Goal: Check status

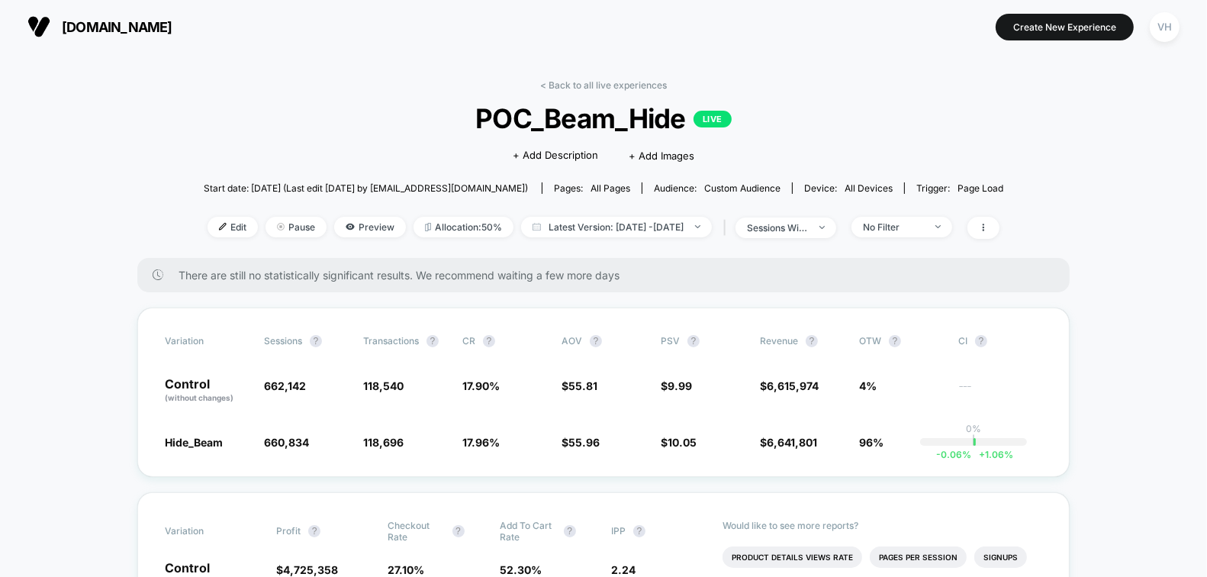
click at [802, 102] on span "POC_Beam_Hide LIVE" at bounding box center [603, 118] width 719 height 32
click at [676, 236] on div "Edit Pause Preview Allocation: 50% Latest Version: [DATE] - [DATE] | sessions w…" at bounding box center [603, 228] width 799 height 22
click at [656, 223] on span "Latest Version: [DATE] - [DATE]" at bounding box center [616, 227] width 191 height 21
select select "*"
select select "****"
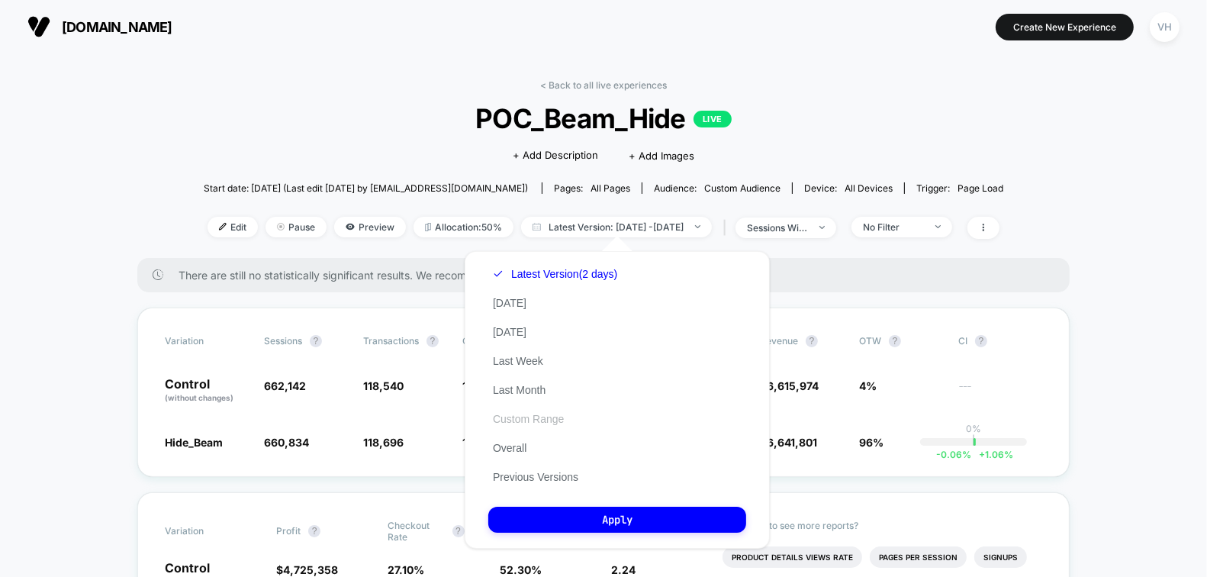
click at [491, 421] on button "Custom Range" at bounding box center [528, 419] width 80 height 14
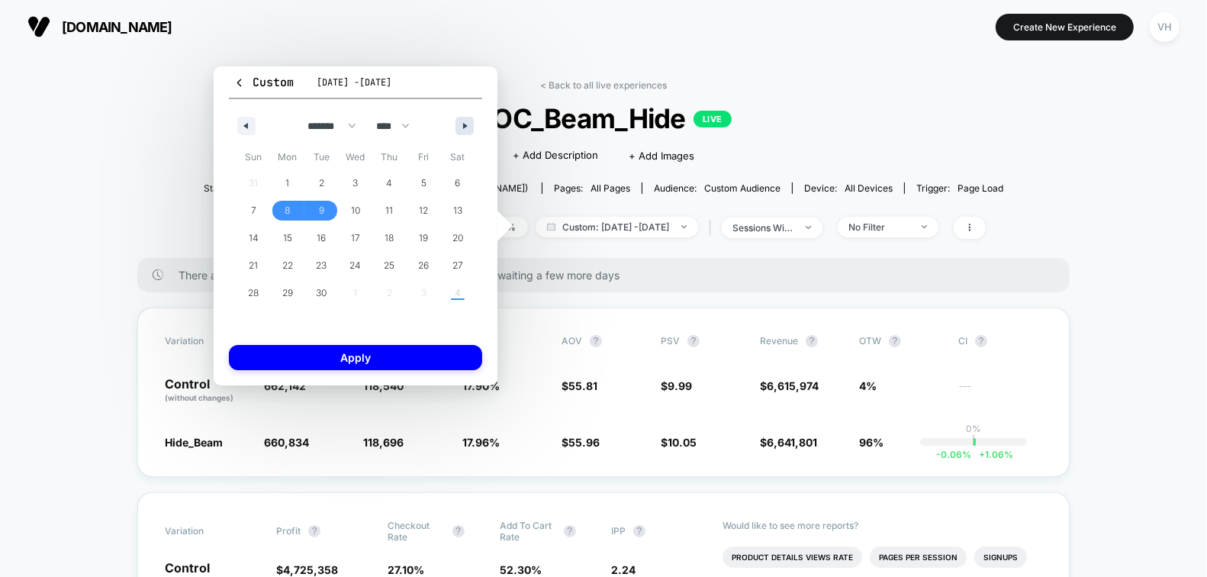
click at [468, 129] on button "button" at bounding box center [464, 126] width 18 height 18
select select "*"
click at [346, 185] on span "1" at bounding box center [356, 183] width 34 height 20
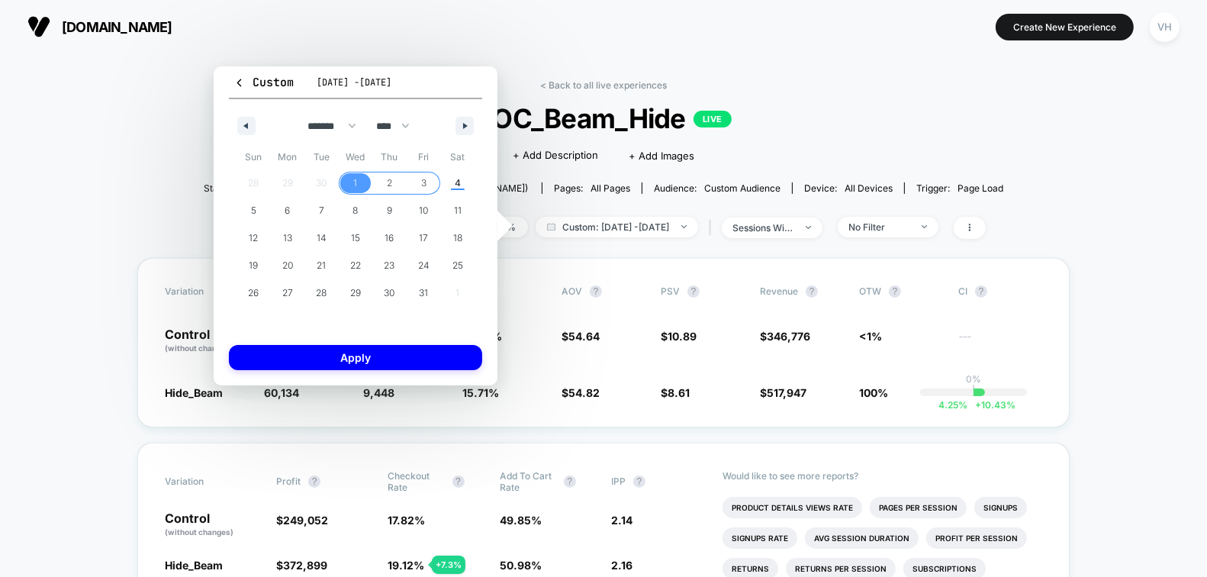
click at [423, 185] on span "3" at bounding box center [423, 182] width 5 height 27
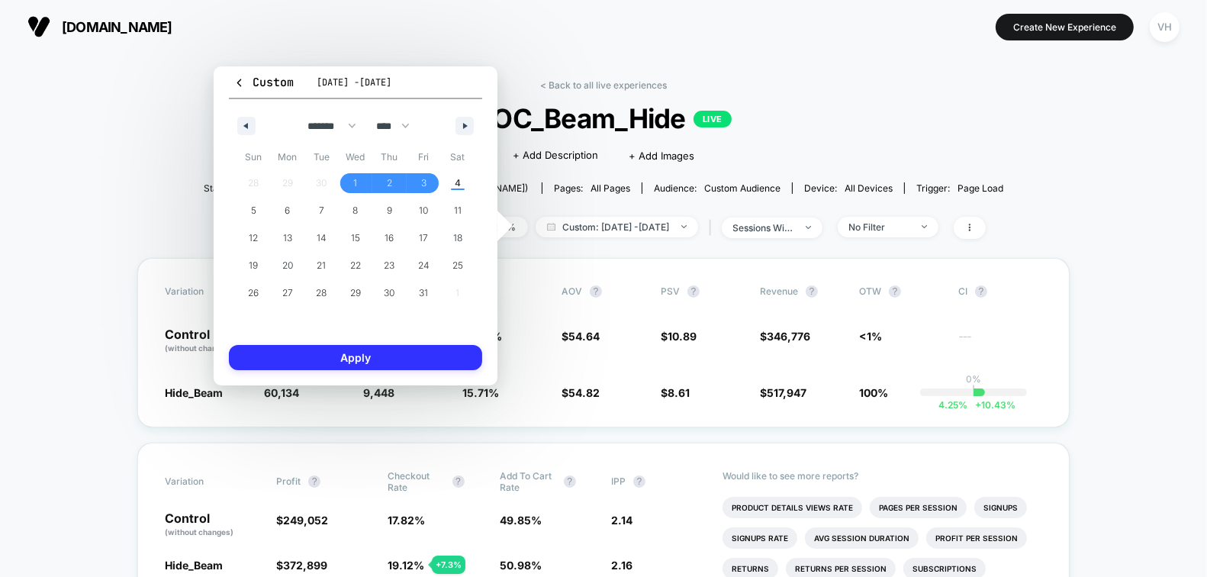
click at [421, 359] on button "Apply" at bounding box center [355, 357] width 253 height 25
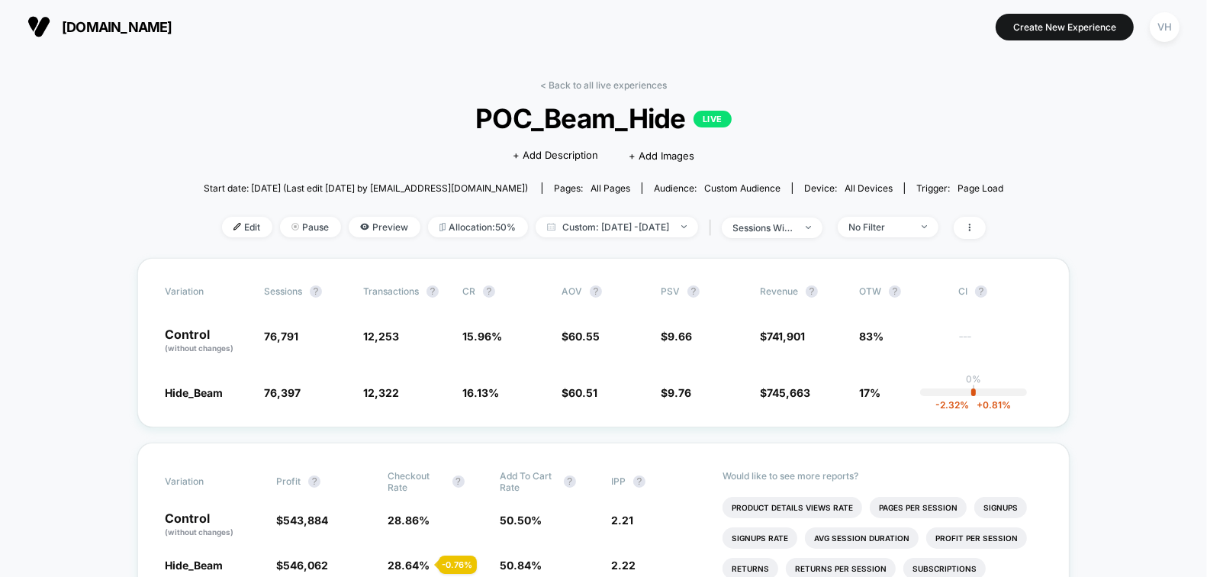
click at [590, 237] on div "Edit Pause Preview Allocation: 50% Custom: [DATE] - [DATE] | sessions with impr…" at bounding box center [603, 228] width 799 height 22
click at [592, 217] on span "Custom: [DATE] - [DATE]" at bounding box center [616, 227] width 162 height 21
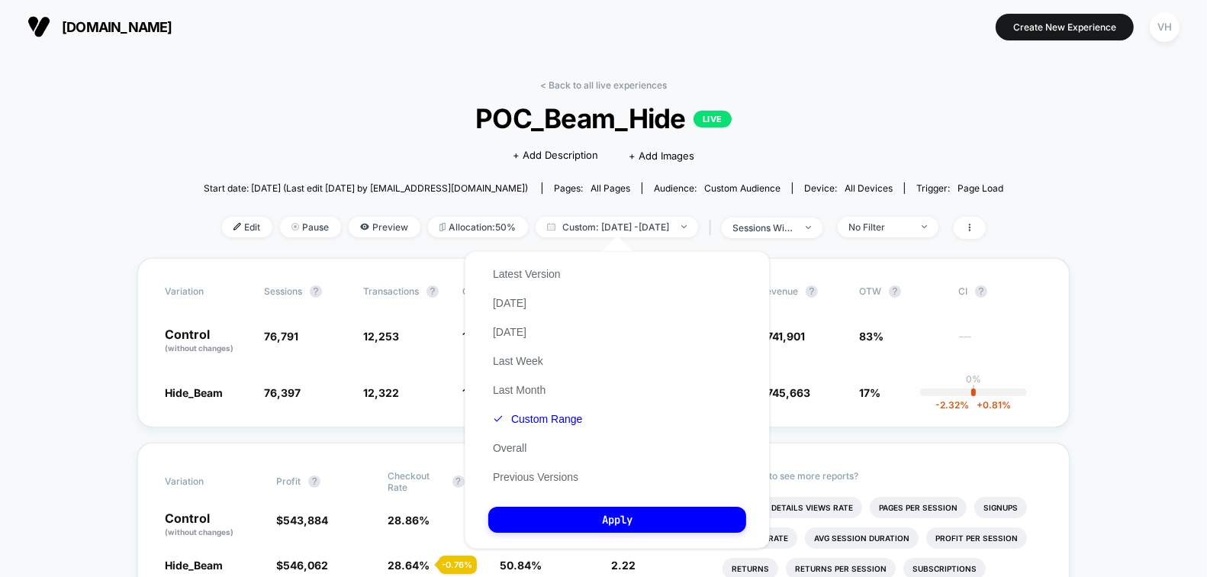
click at [330, 363] on div "Variation Sessions ? Transactions ? CR ? AOV ? PSV ? Revenue ? OTW ? CI ? Contr…" at bounding box center [603, 342] width 932 height 169
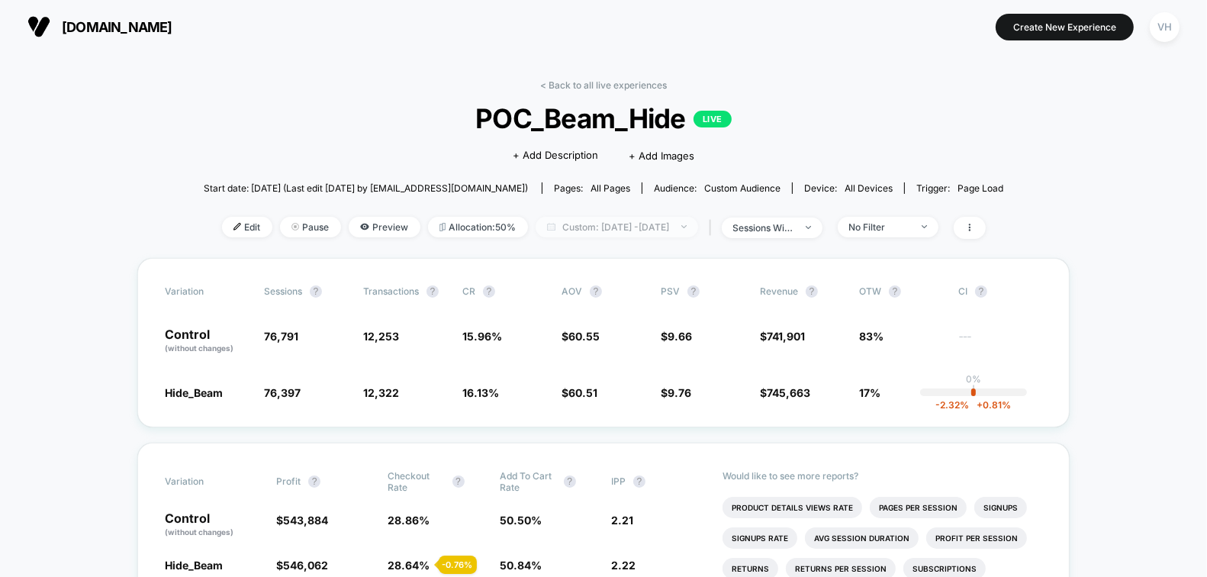
click at [564, 220] on span "Custom: [DATE] - [DATE]" at bounding box center [616, 227] width 162 height 21
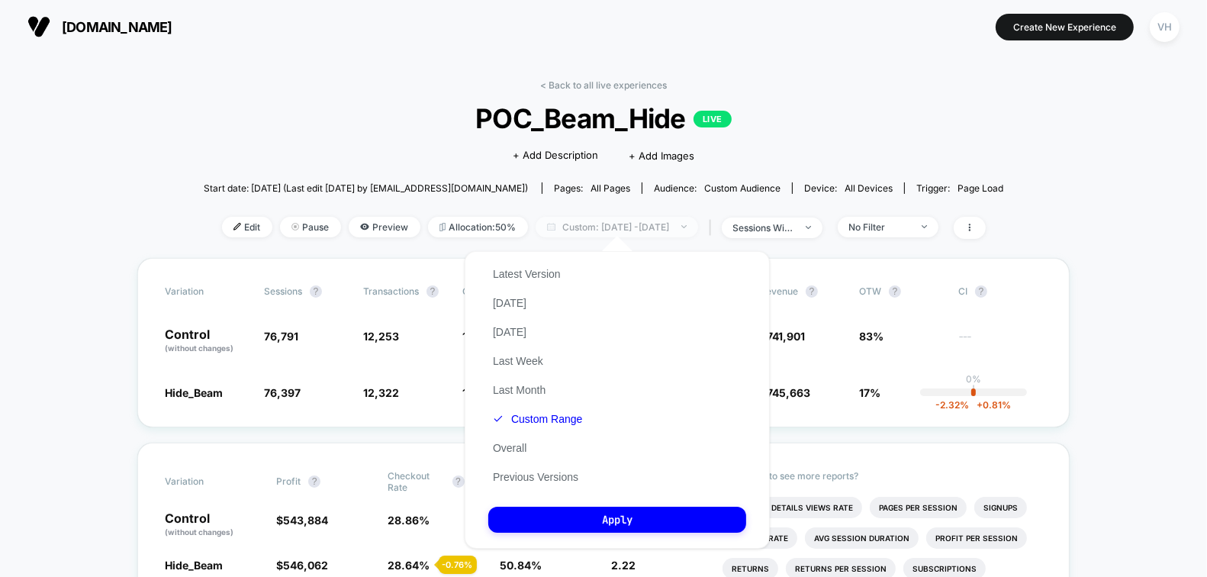
click at [564, 220] on span "Custom: [DATE] - [DATE]" at bounding box center [616, 227] width 162 height 21
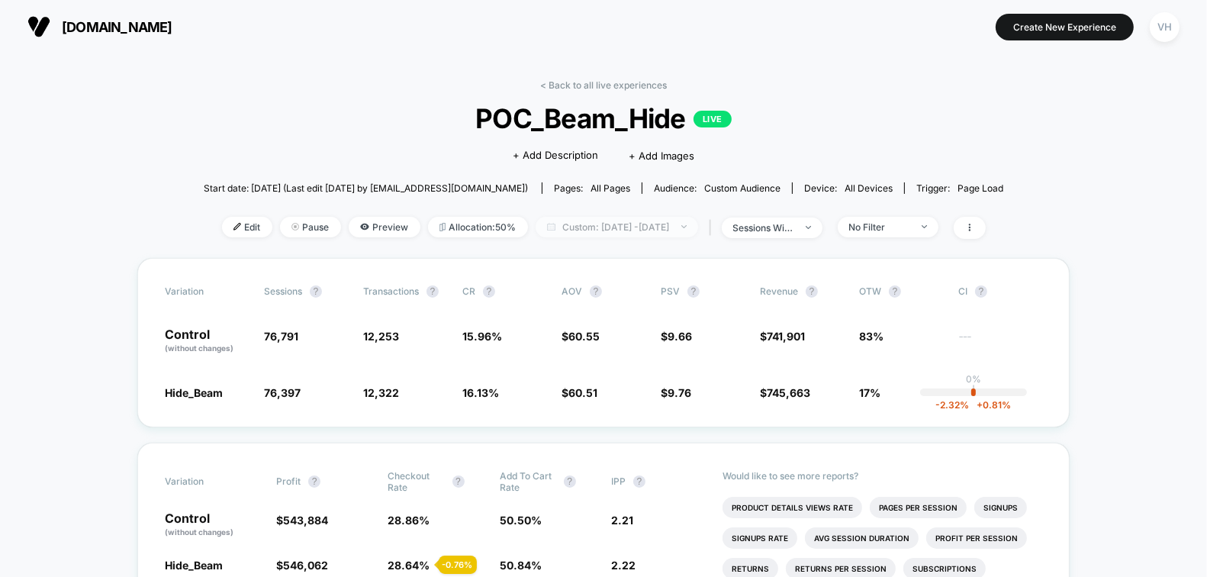
click at [565, 220] on span "Custom: [DATE] - [DATE]" at bounding box center [616, 227] width 162 height 21
select select "*"
select select "****"
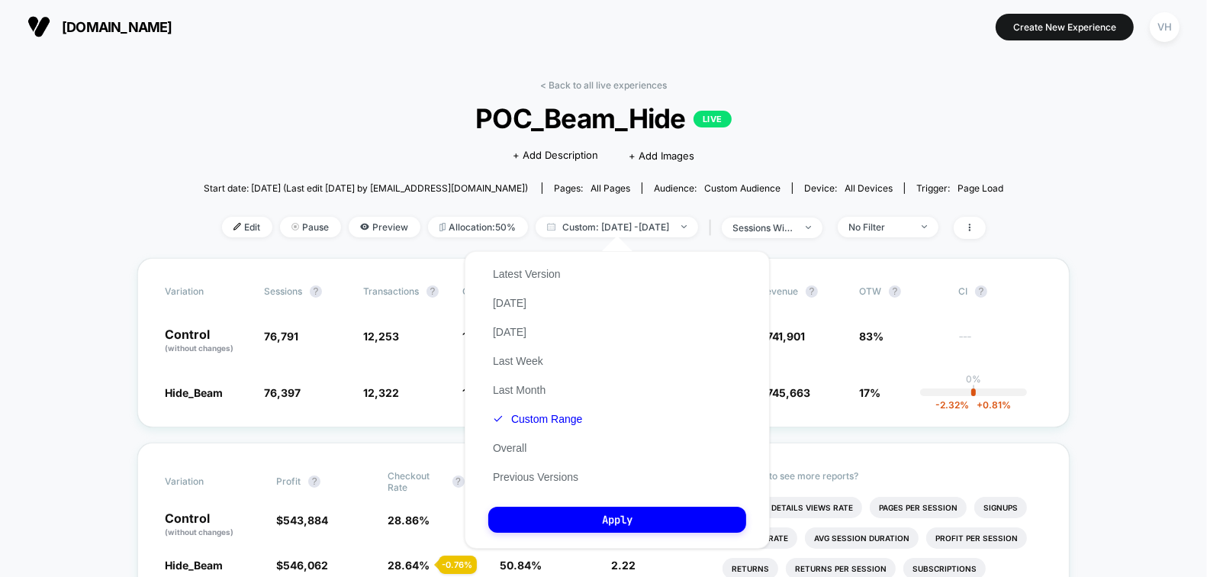
click at [547, 427] on div "Latest Version [DATE] [DATE] Last Week Last Month Custom Range Overall Previous…" at bounding box center [537, 375] width 98 height 232
click at [545, 423] on button "Custom Range" at bounding box center [537, 419] width 98 height 14
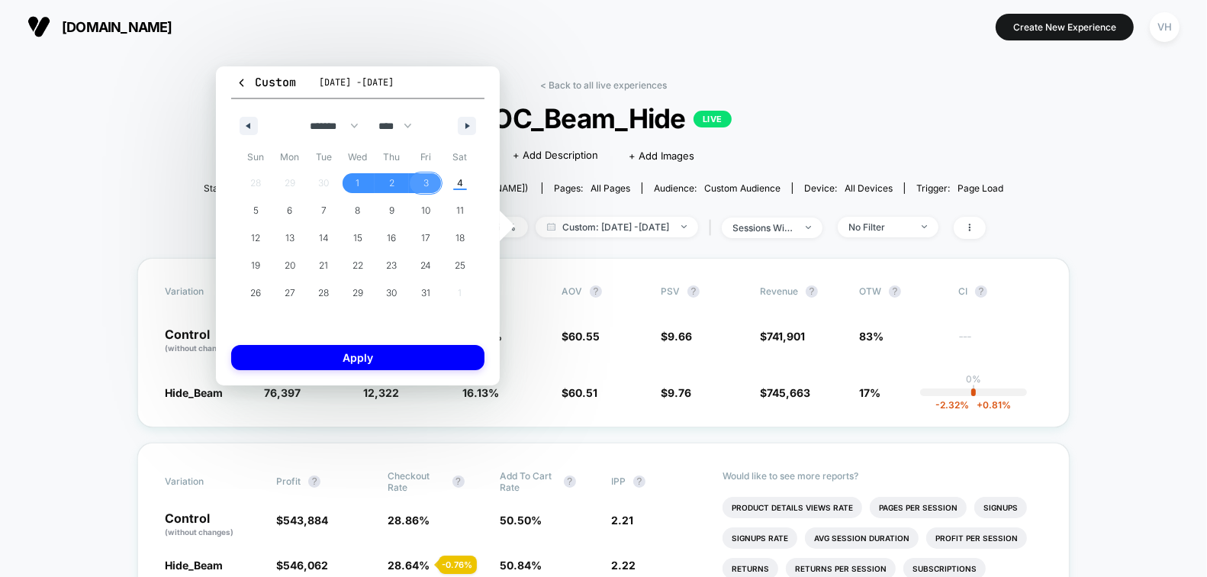
click at [422, 183] on span "3" at bounding box center [426, 183] width 34 height 20
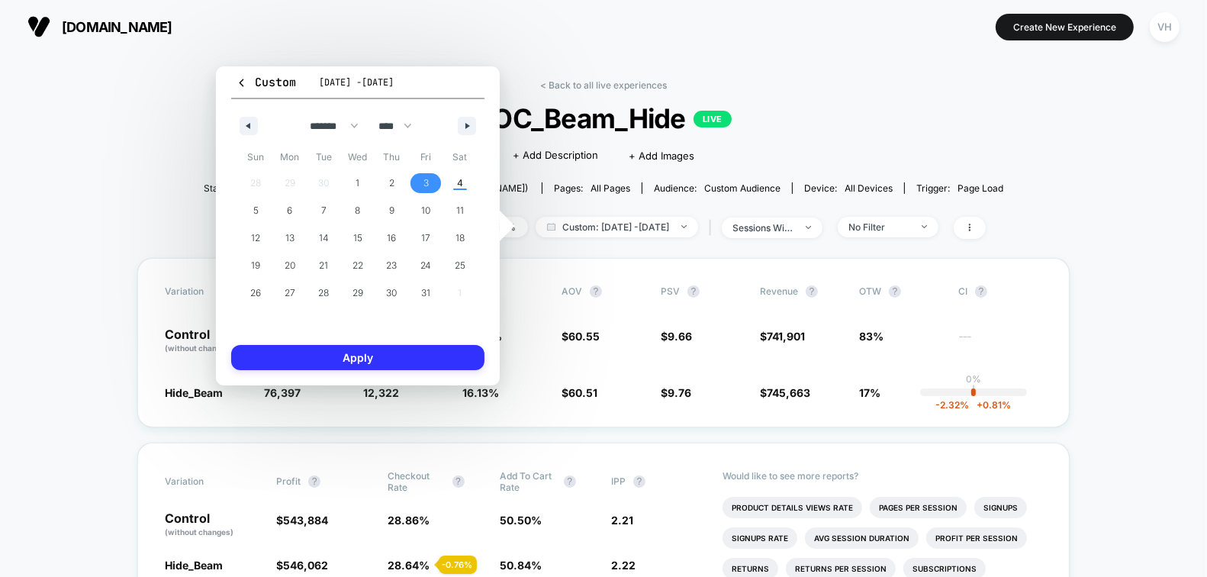
click at [381, 352] on button "Apply" at bounding box center [357, 357] width 253 height 25
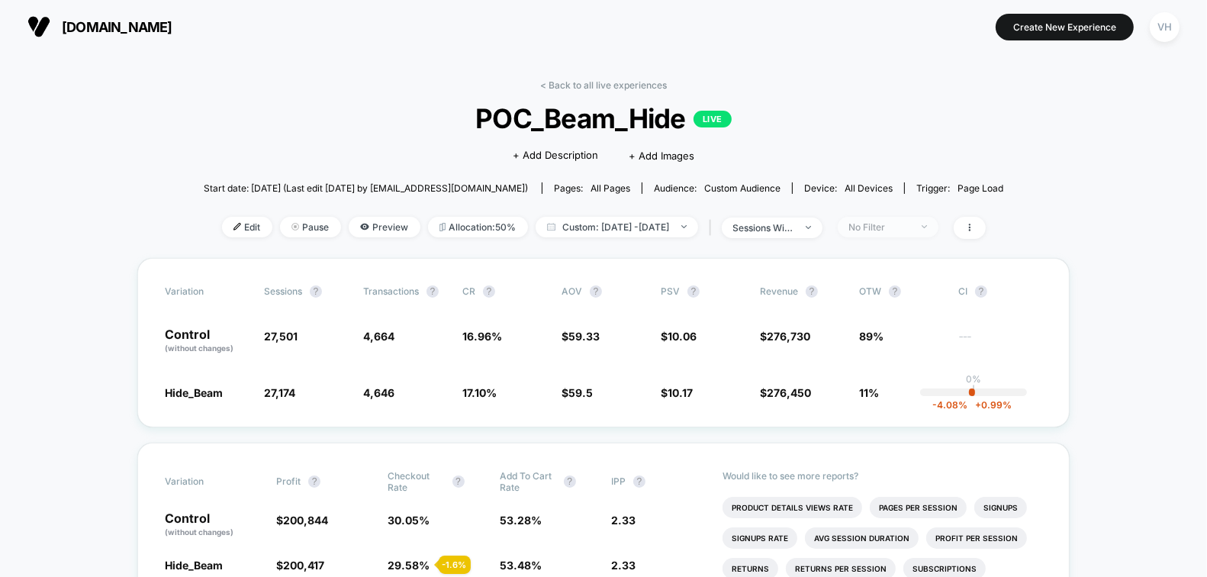
click at [886, 222] on div "No Filter" at bounding box center [879, 226] width 61 height 11
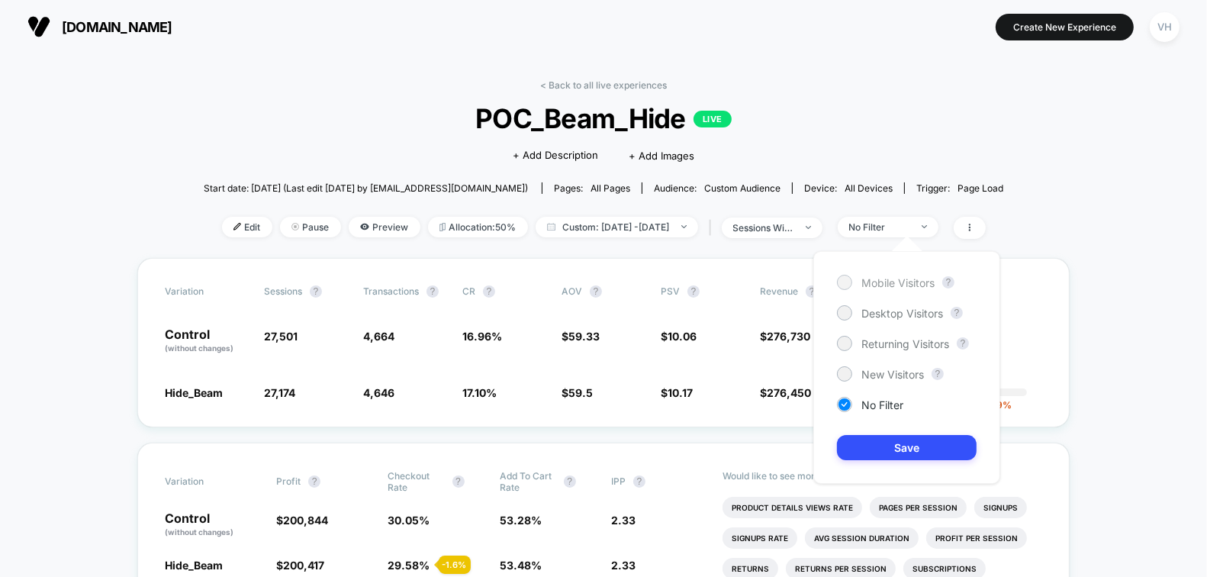
click at [865, 288] on div "Mobile Visitors" at bounding box center [886, 282] width 98 height 15
click at [865, 451] on button "Save" at bounding box center [907, 447] width 140 height 25
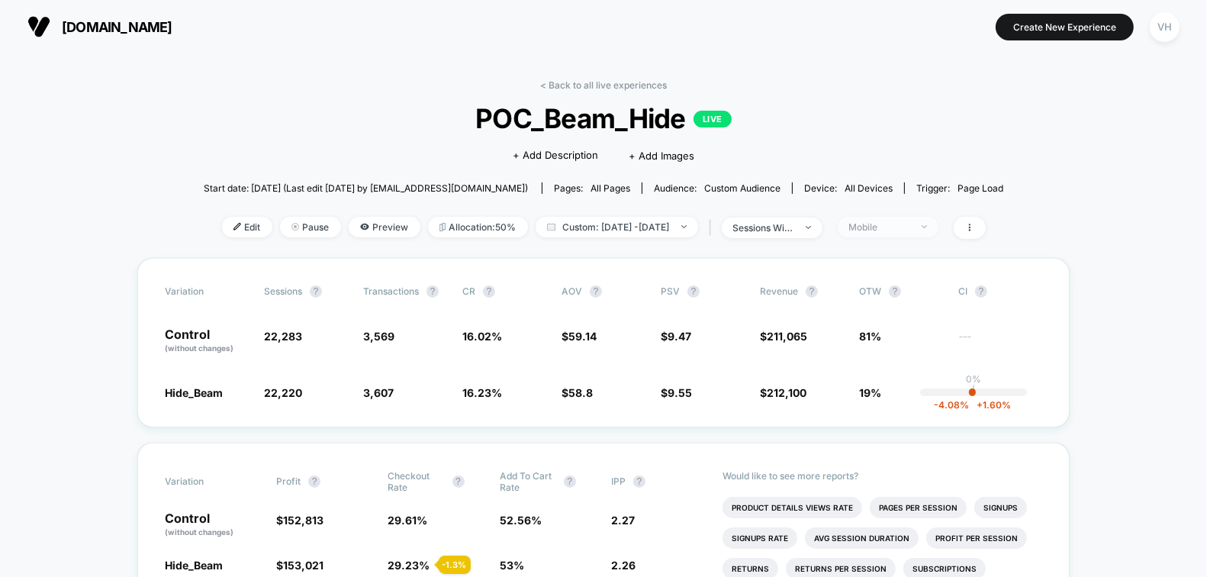
click at [910, 222] on div "Mobile" at bounding box center [879, 226] width 61 height 11
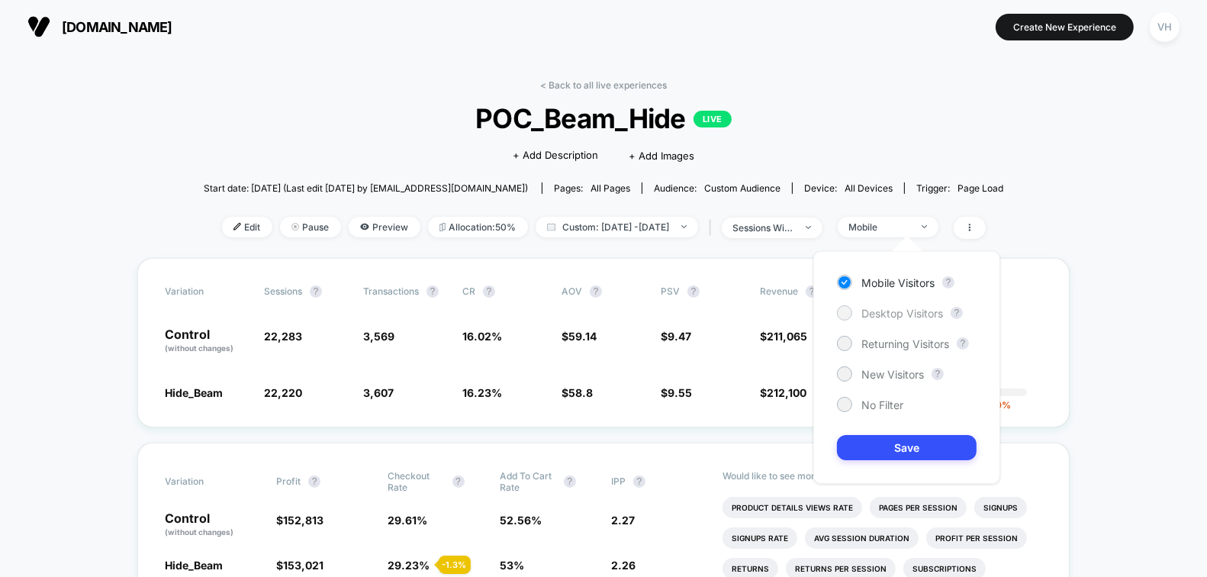
click at [885, 307] on span "Desktop Visitors" at bounding box center [902, 313] width 82 height 13
click at [887, 442] on button "Save" at bounding box center [907, 447] width 140 height 25
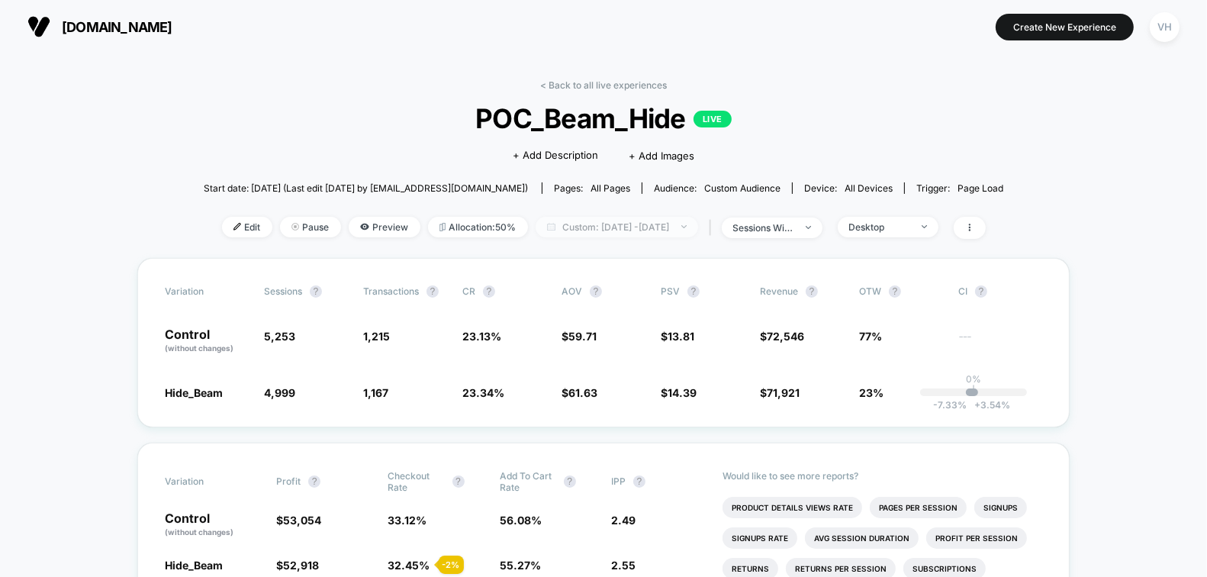
click at [677, 225] on span "Custom: [DATE] - [DATE]" at bounding box center [616, 227] width 162 height 21
select select "*"
select select "****"
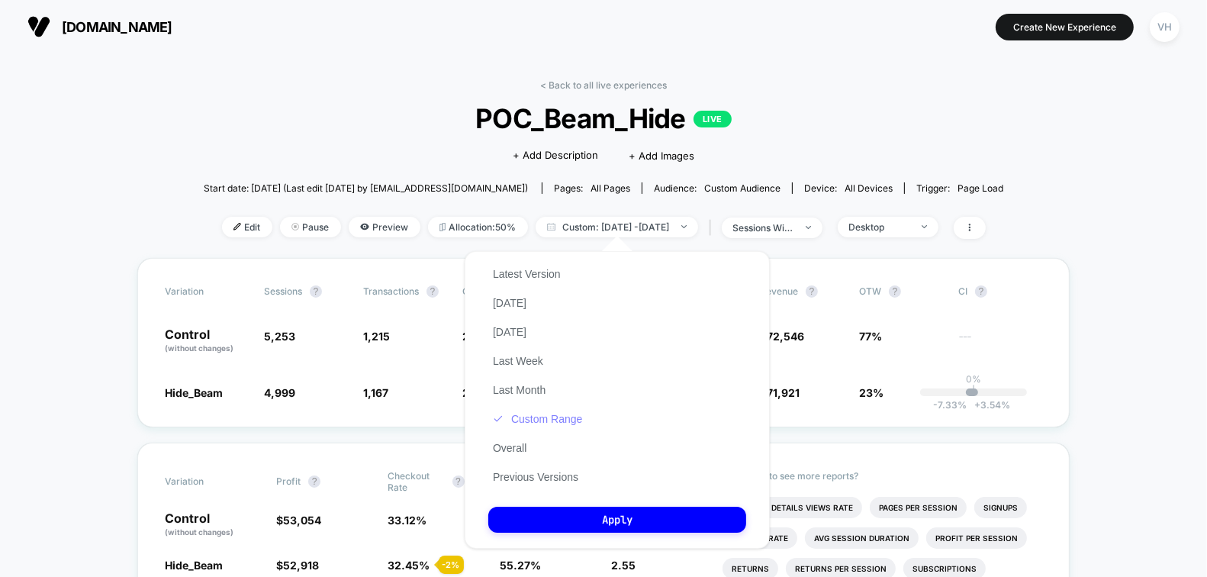
click at [549, 414] on button "Custom Range" at bounding box center [537, 419] width 98 height 14
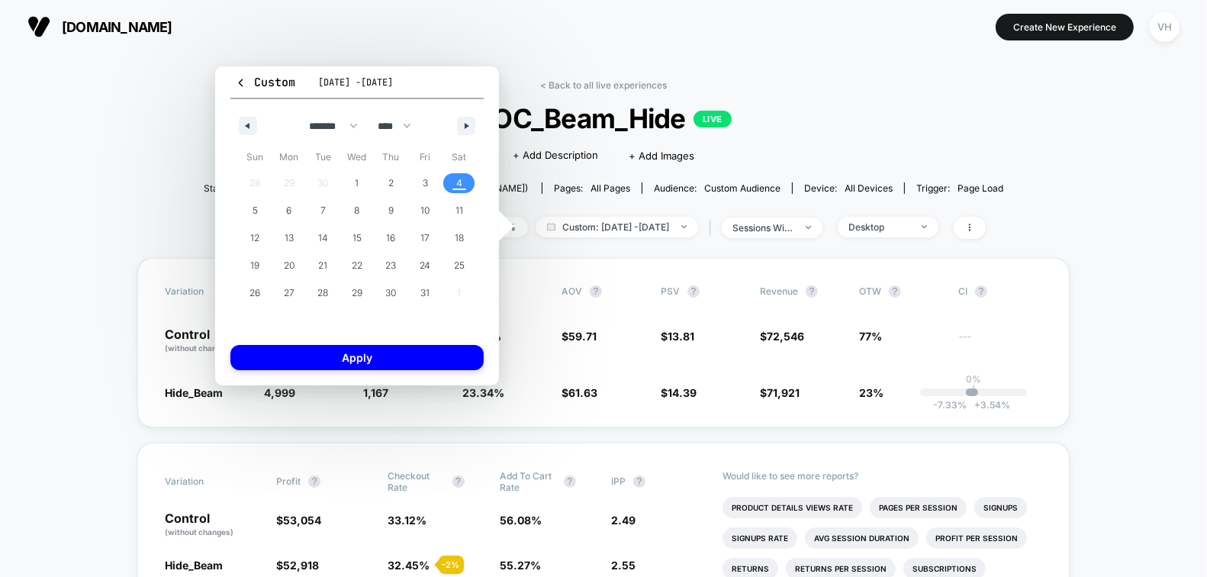
click at [457, 178] on span "4" at bounding box center [459, 182] width 6 height 27
click at [394, 358] on button "Apply" at bounding box center [356, 357] width 253 height 25
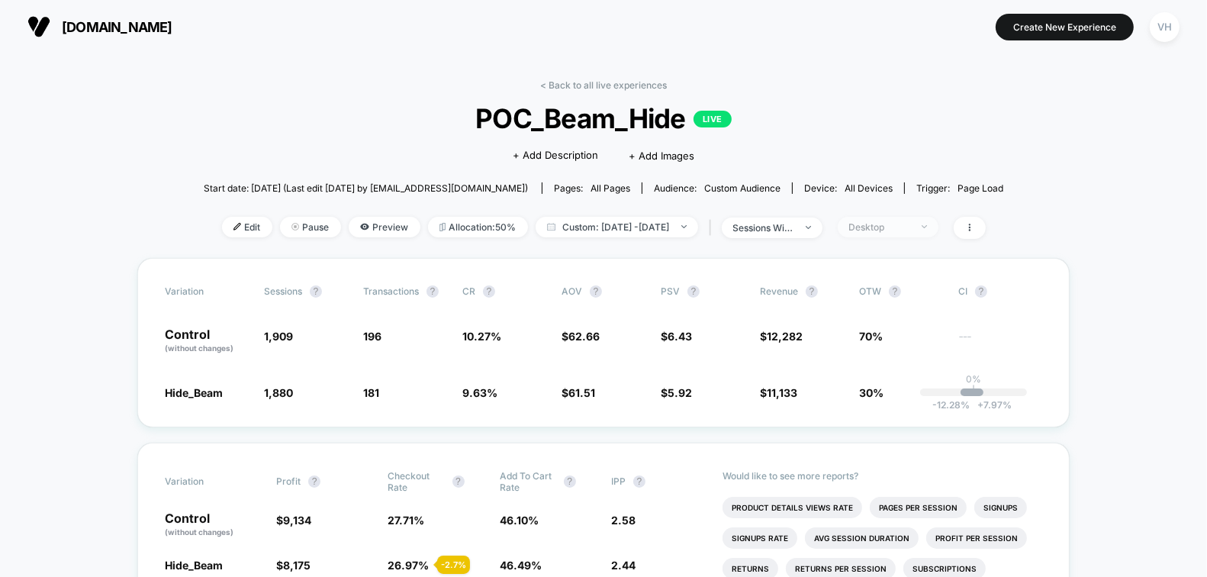
click at [909, 223] on div "Desktop" at bounding box center [879, 226] width 61 height 11
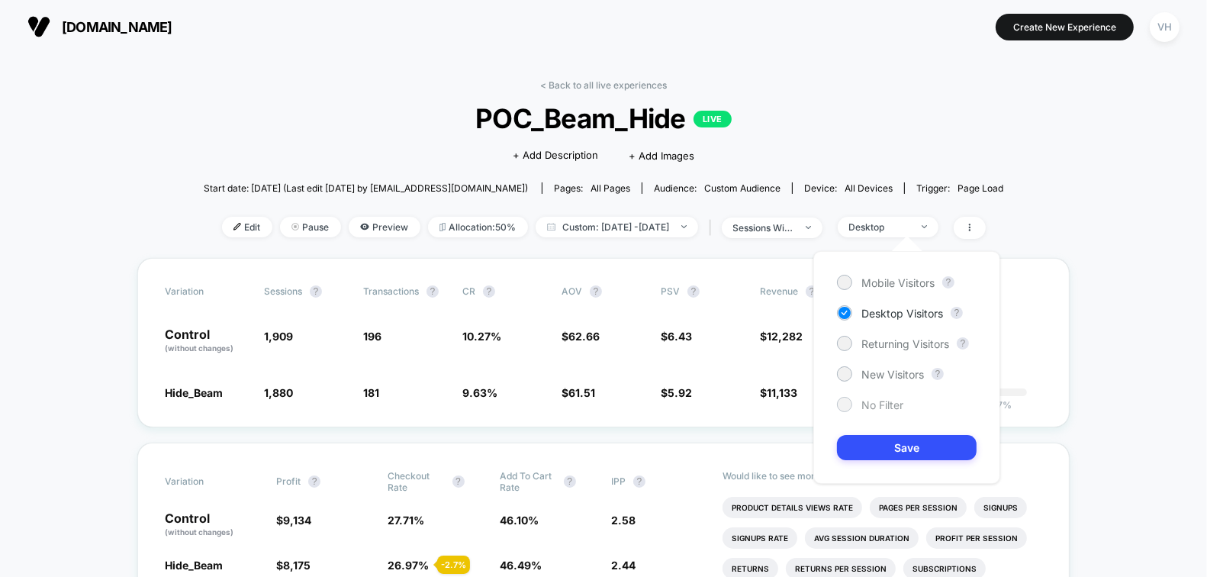
click at [865, 400] on span "No Filter" at bounding box center [882, 404] width 42 height 13
click at [865, 451] on button "Save" at bounding box center [907, 447] width 140 height 25
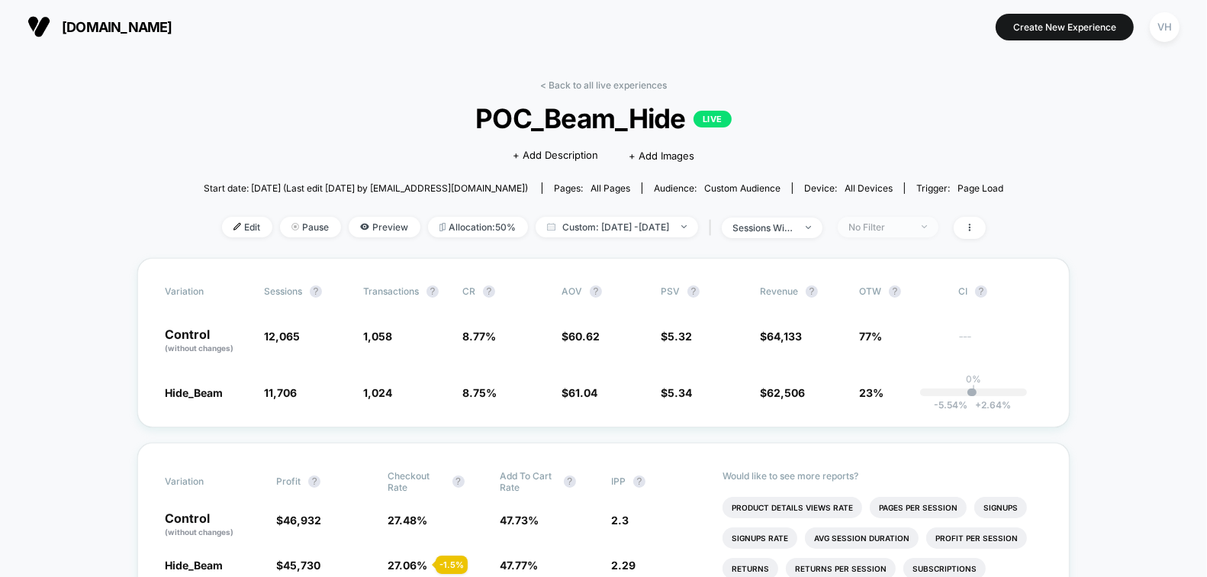
click at [910, 228] on div "No Filter" at bounding box center [879, 226] width 61 height 11
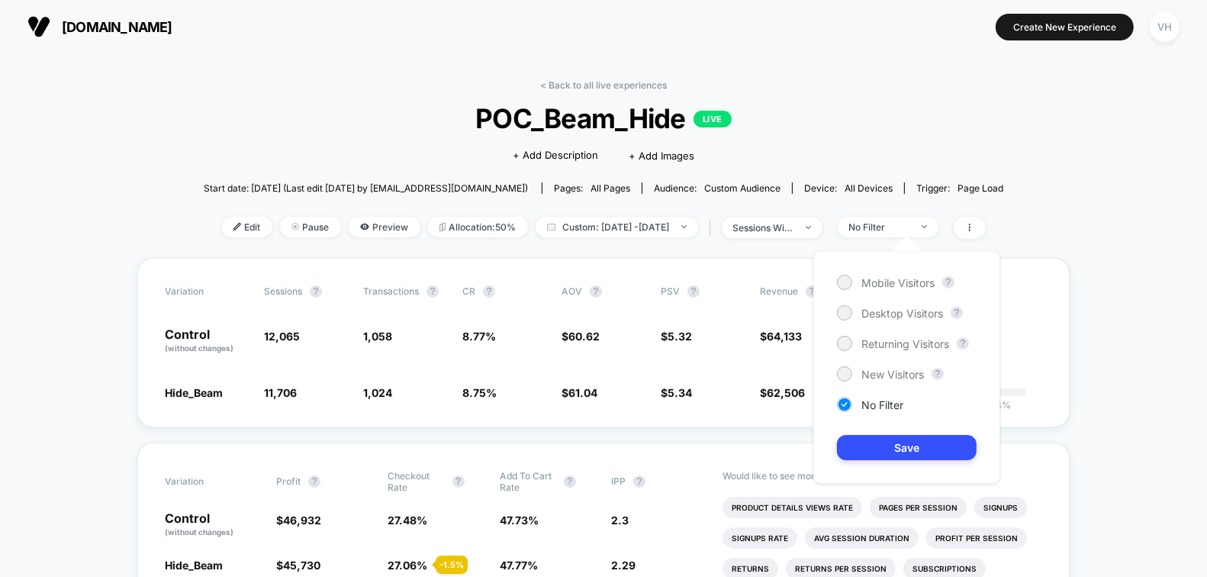
click at [907, 290] on div "Mobile Visitors ? Desktop Visitors ? Returning Visitors ? New Visitors ? No Fil…" at bounding box center [906, 367] width 187 height 233
click at [905, 285] on span "Mobile Visitors" at bounding box center [897, 282] width 73 height 13
click at [904, 439] on button "Save" at bounding box center [907, 447] width 140 height 25
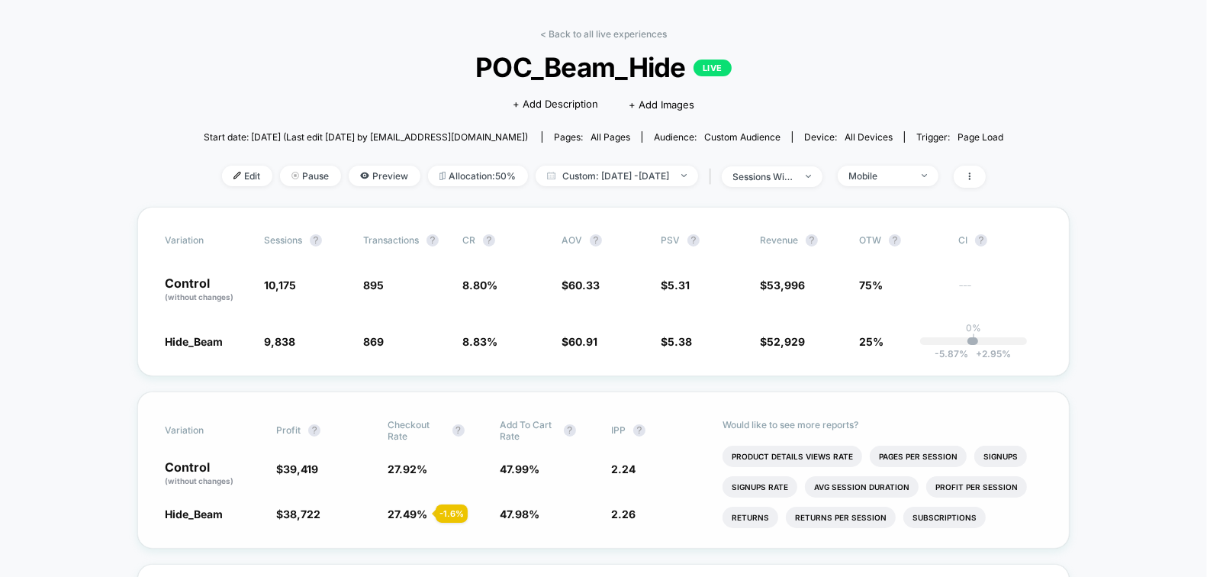
scroll to position [56, 0]
